Goal: Task Accomplishment & Management: Manage account settings

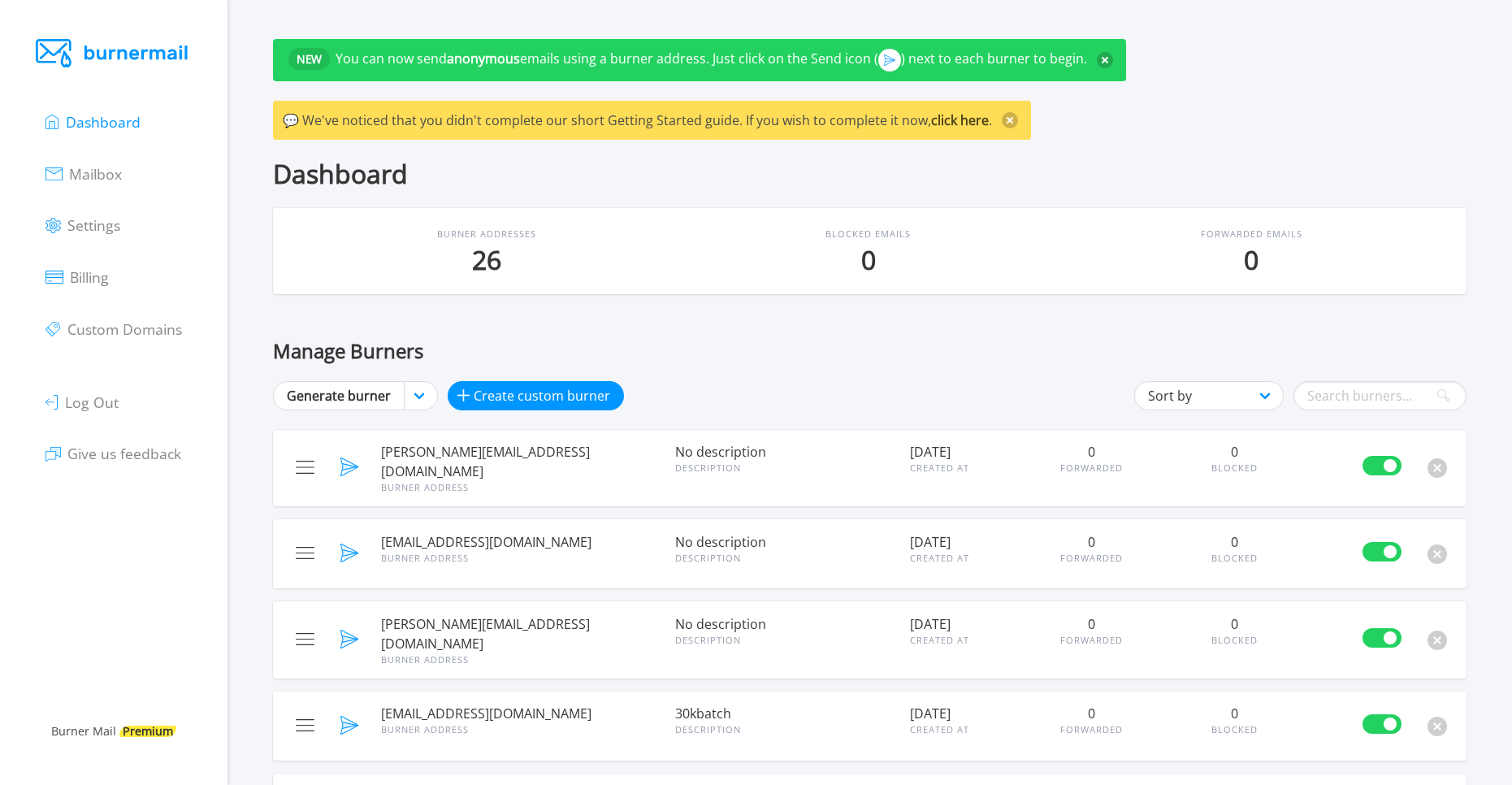
click at [100, 193] on ul "Dashboard Mailbox Settings Billing Custom Domains Log Out Give us feedback" at bounding box center [113, 286] width 136 height 383
click at [115, 173] on span "Mailbox" at bounding box center [95, 173] width 53 height 20
click at [76, 214] on link "Settings" at bounding box center [82, 224] width 74 height 23
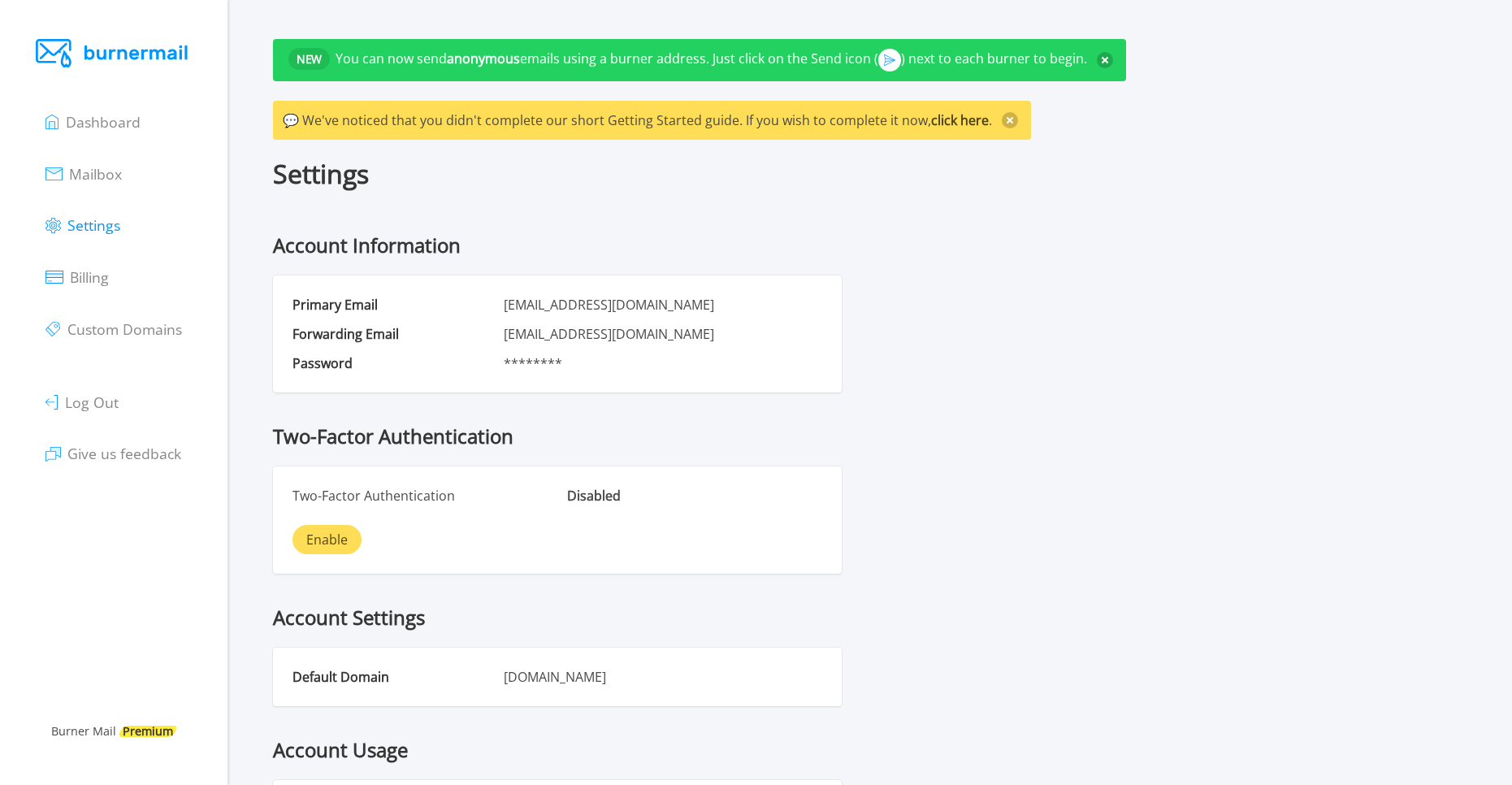
click at [139, 125] on ul "Dashboard Mailbox Settings Billing Custom Domains Log Out Give us feedback" at bounding box center [113, 286] width 136 height 383
click at [114, 112] on span "Dashboard" at bounding box center [103, 121] width 74 height 20
